Goal: Information Seeking & Learning: Learn about a topic

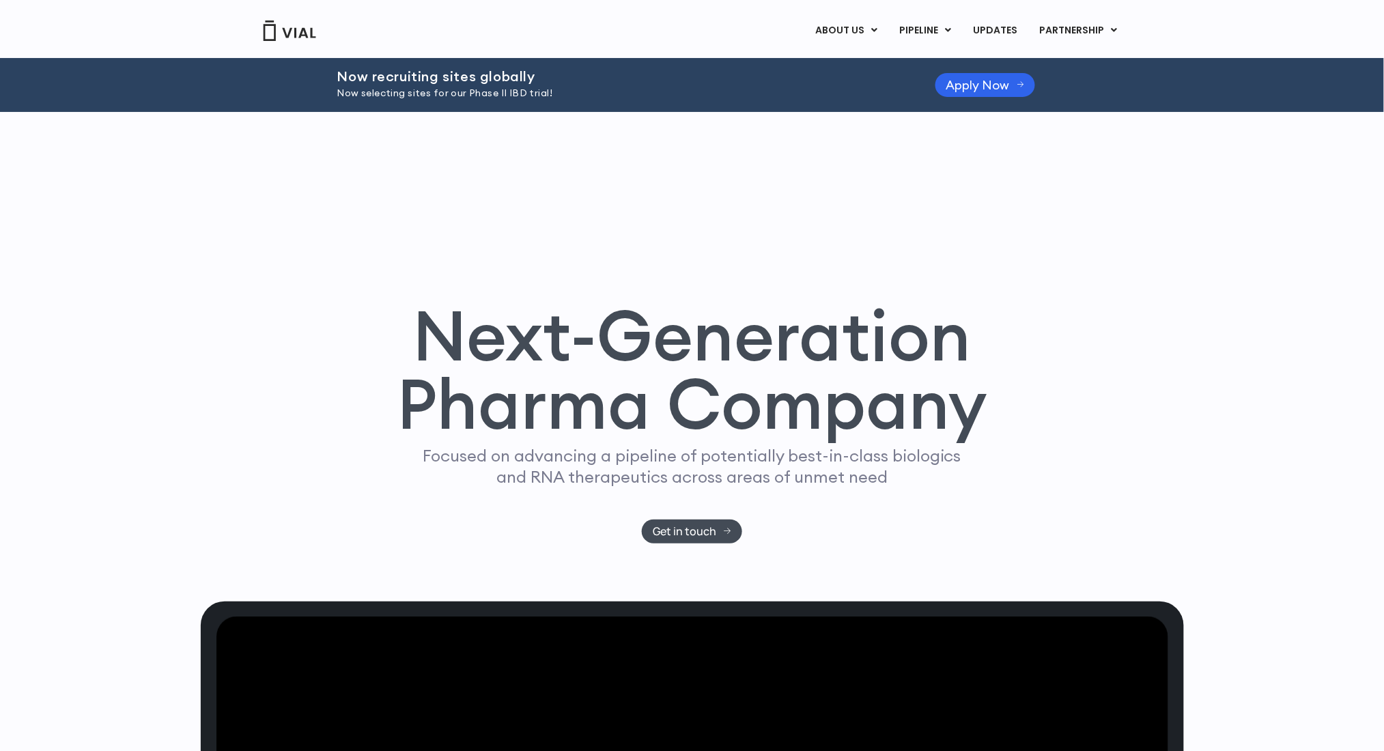
click at [474, 74] on h2 "Now recruiting sites globally" at bounding box center [619, 76] width 564 height 15
copy div "Now recruiting sites globally"
click at [481, 98] on p "Now selecting sites for our Phase II IBD trial!" at bounding box center [619, 93] width 564 height 15
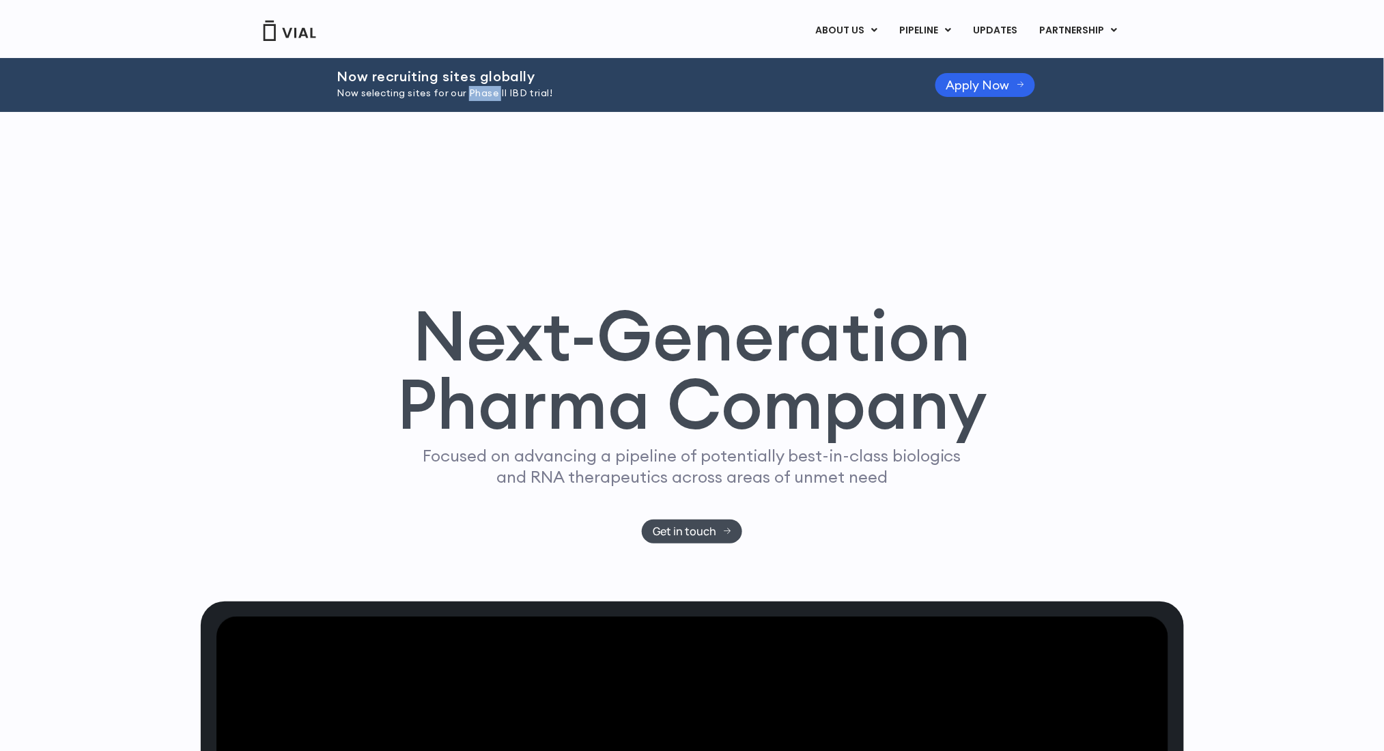
click at [481, 98] on p "Now selecting sites for our Phase II IBD trial!" at bounding box center [619, 93] width 564 height 15
copy div "Now selecting sites for our Phase II IBD trial!"
click at [988, 80] on span "Apply Now" at bounding box center [977, 85] width 63 height 10
click at [442, 188] on div "Next-Generation Pharma Company Focused on advancing a pipeline of potentially b…" at bounding box center [692, 357] width 983 height 490
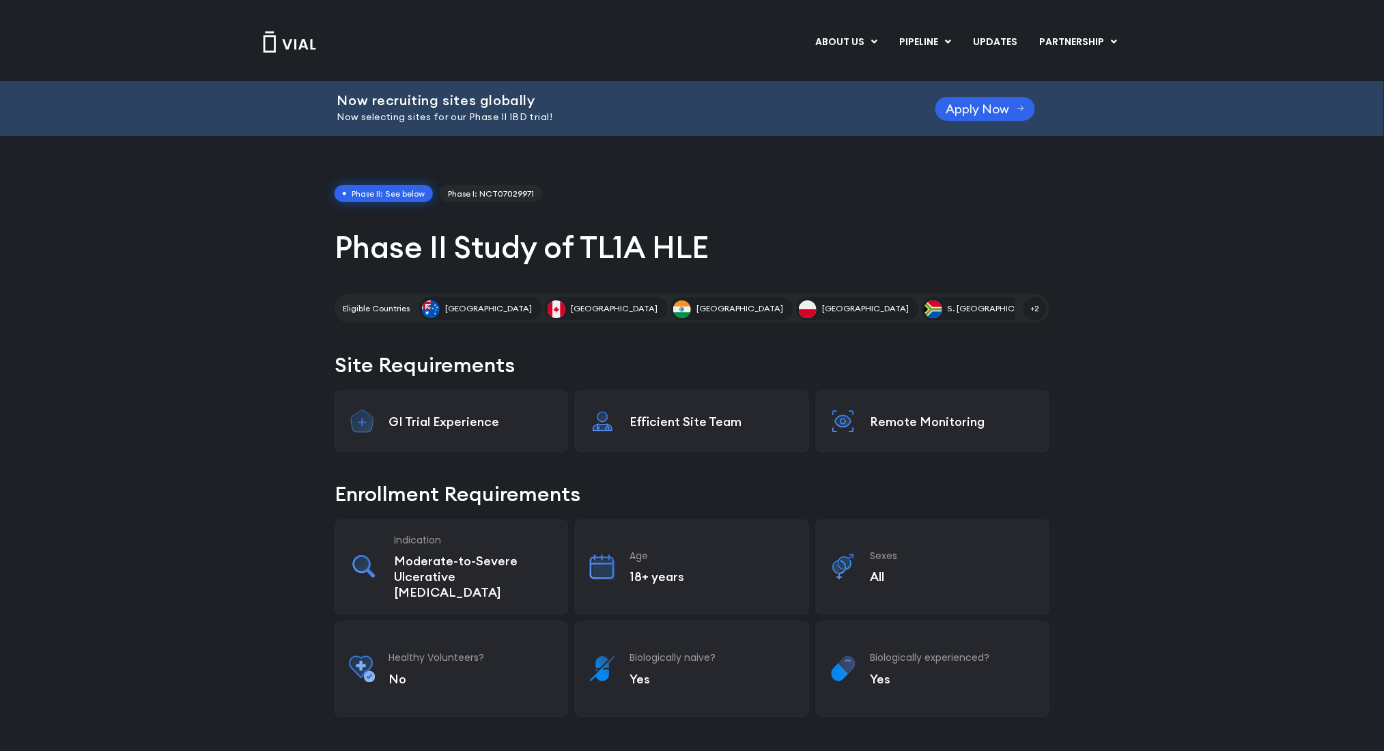
click at [499, 251] on h1 "Phase II Study of TL1A HLE" at bounding box center [692, 247] width 715 height 40
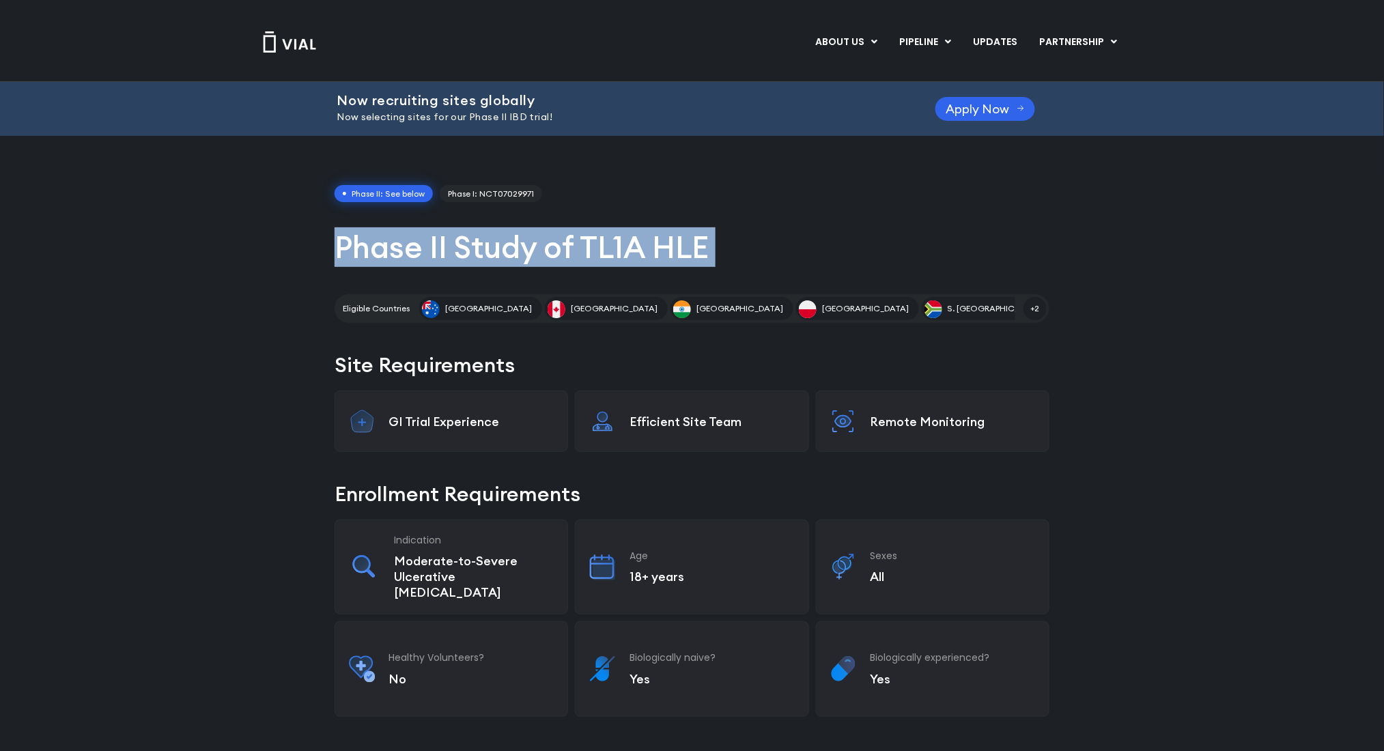
click at [499, 251] on h1 "Phase II Study of TL1A HLE" at bounding box center [692, 247] width 715 height 40
copy div "Phase II Study of TL1A HLE"
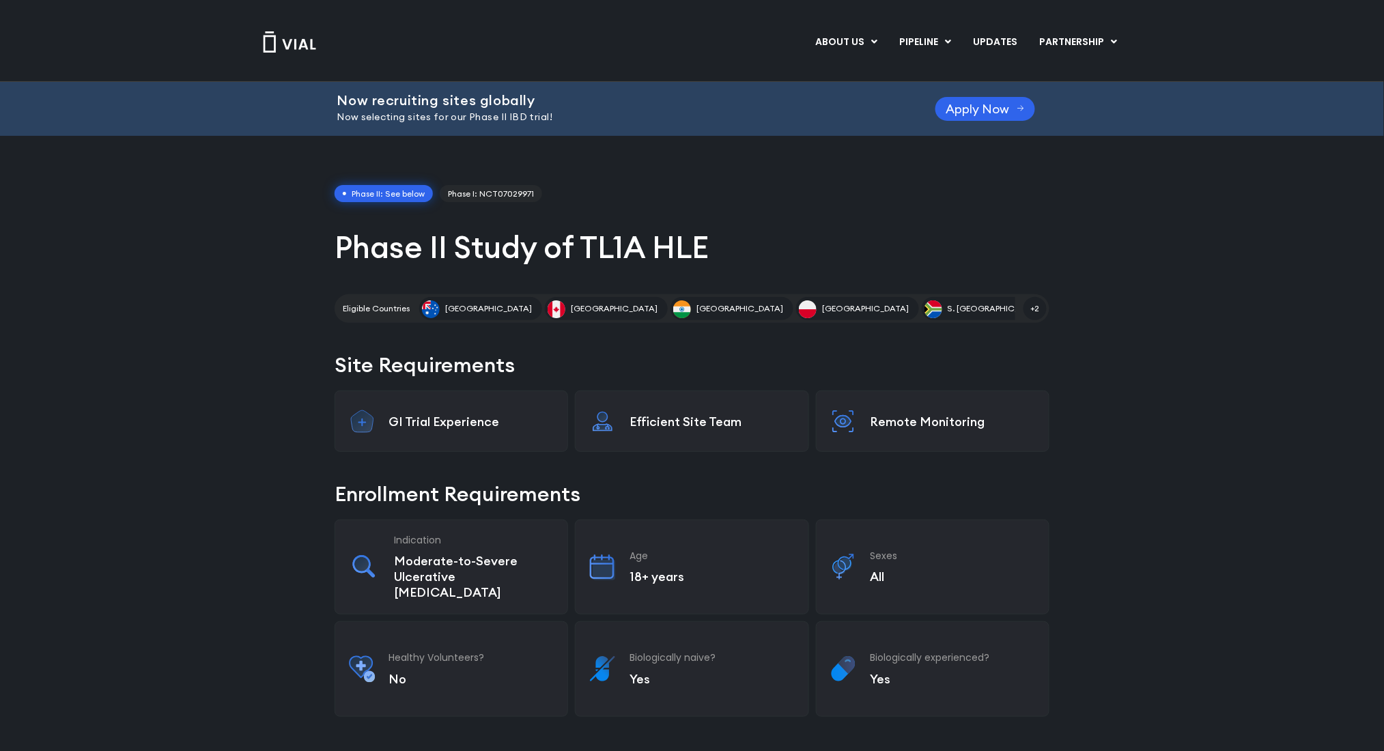
click at [419, 119] on p "Now selecting sites for our Phase II IBD trial!" at bounding box center [619, 117] width 564 height 15
drag, startPoint x: 326, startPoint y: 114, endPoint x: 429, endPoint y: 122, distance: 104.1
click at [429, 122] on div "Now recruiting sites globally Now selecting sites for our Phase II IBD trial! A…" at bounding box center [692, 109] width 1384 height 54
copy p "Now selecting sites"
